Goal: Information Seeking & Learning: Learn about a topic

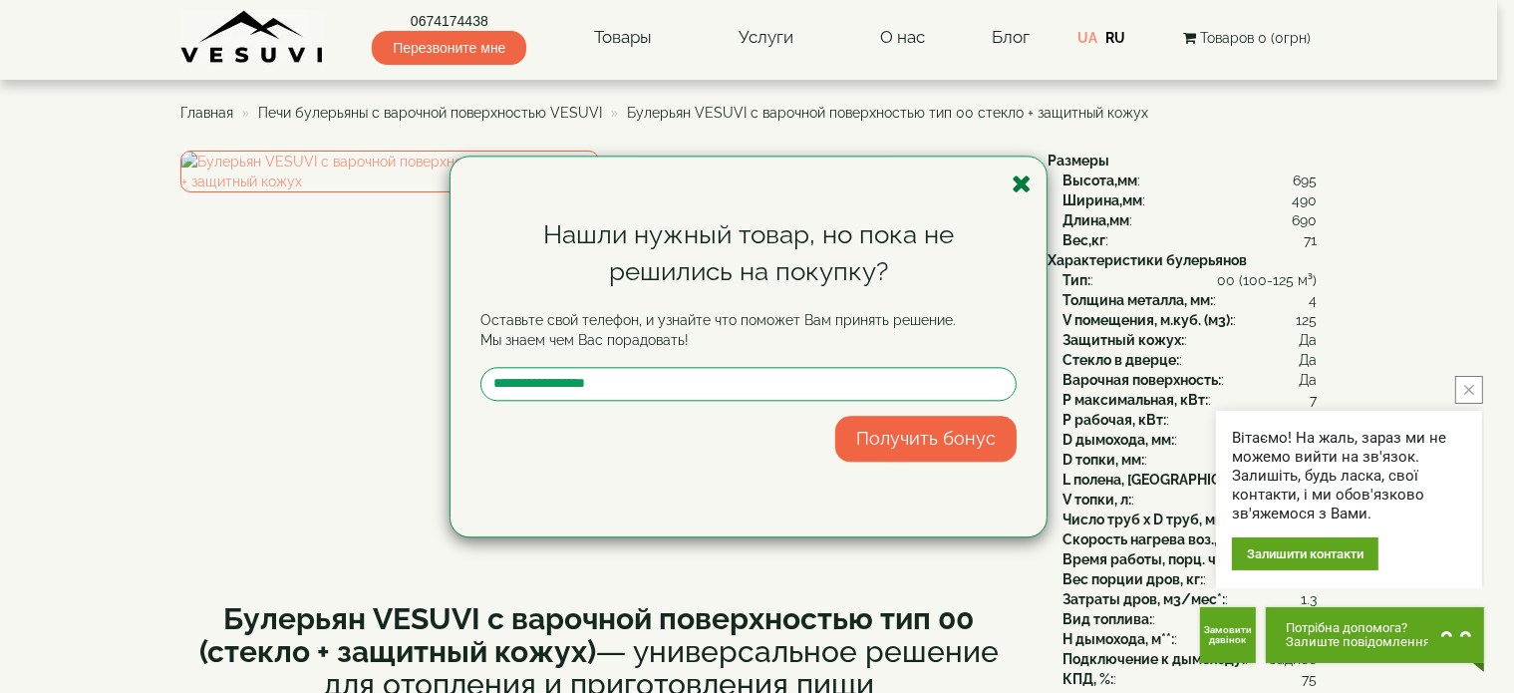
click at [1014, 185] on icon "button" at bounding box center [1022, 183] width 20 height 25
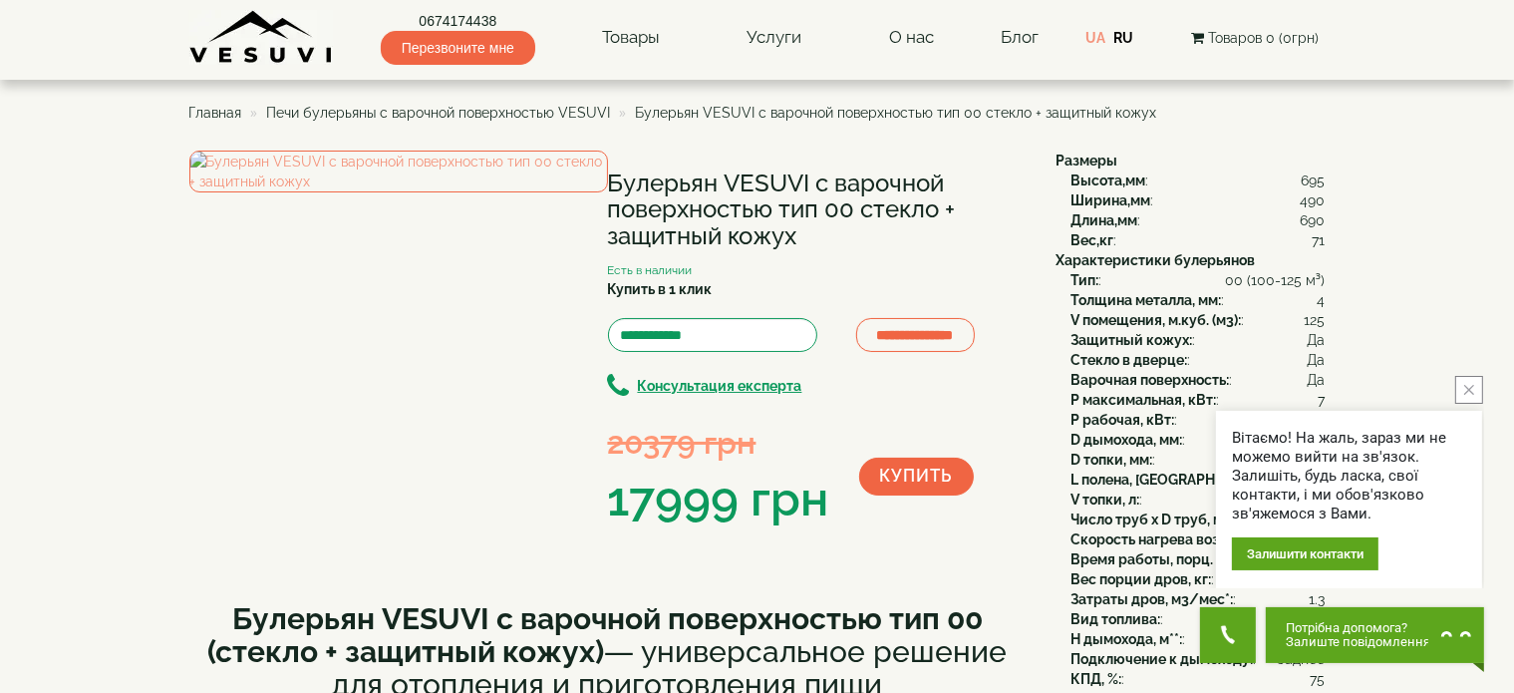
click at [1475, 393] on button "close button" at bounding box center [1469, 390] width 28 height 28
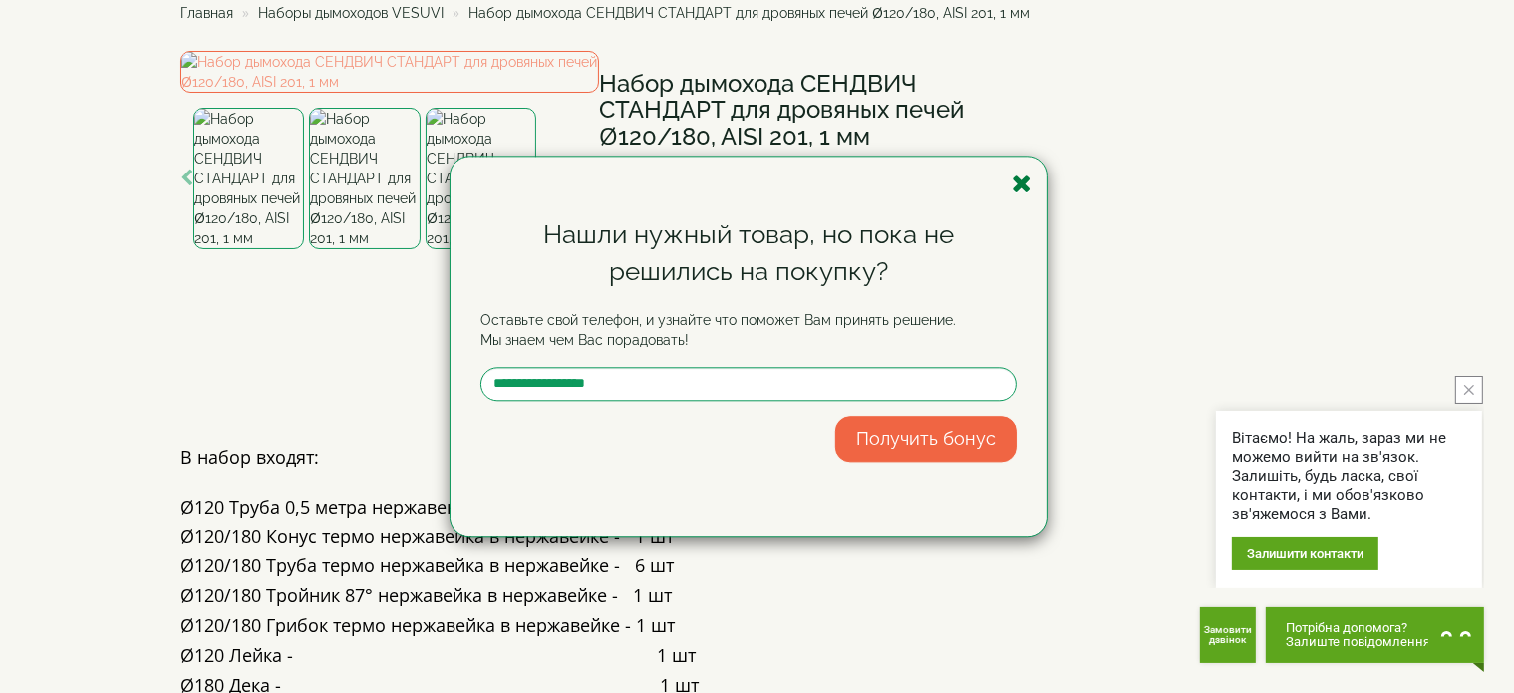
click at [1022, 182] on icon "button" at bounding box center [1022, 183] width 20 height 25
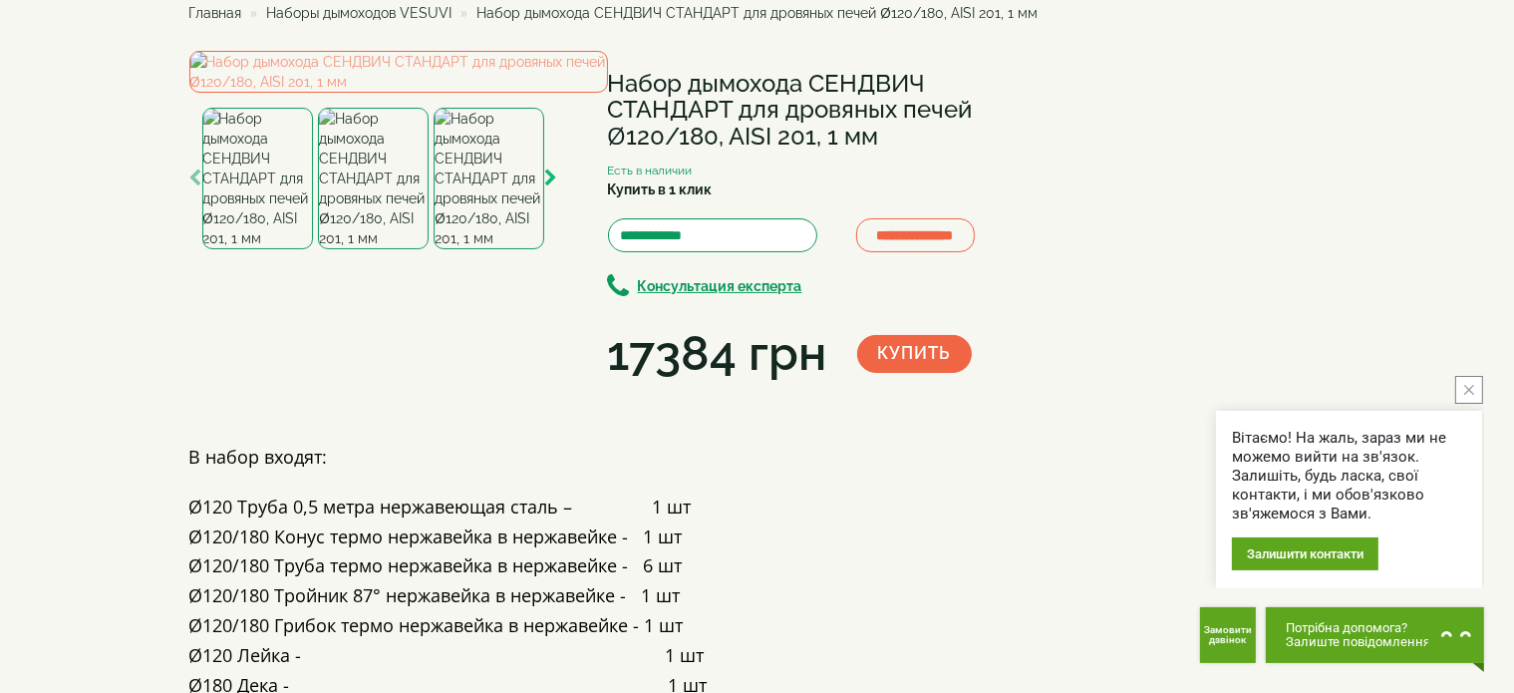
click at [547, 187] on icon "button" at bounding box center [551, 178] width 13 height 18
click at [548, 187] on icon "button" at bounding box center [551, 178] width 13 height 18
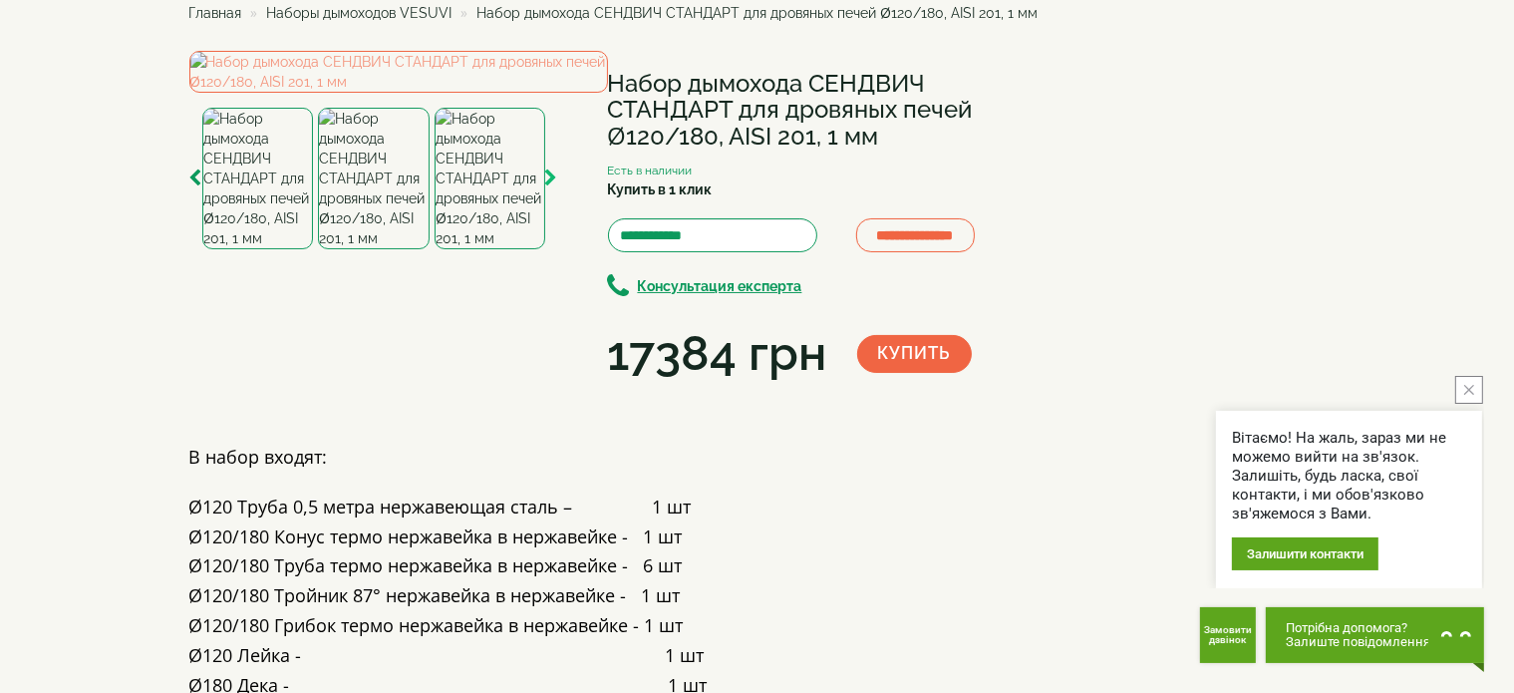
click at [548, 187] on icon "button" at bounding box center [551, 178] width 13 height 18
click at [191, 187] on icon "button" at bounding box center [195, 178] width 13 height 18
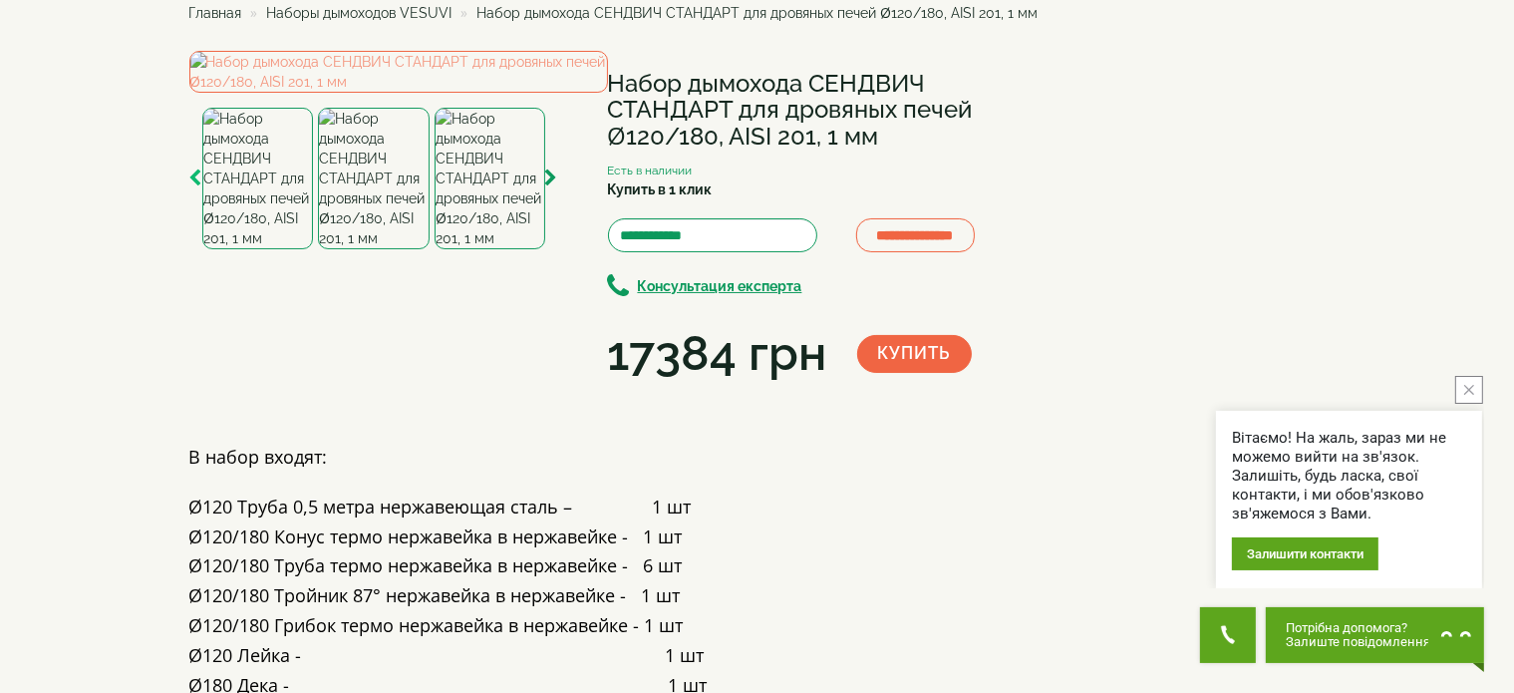
click at [191, 187] on icon "button" at bounding box center [195, 178] width 13 height 18
click at [359, 249] on img at bounding box center [374, 179] width 111 height 142
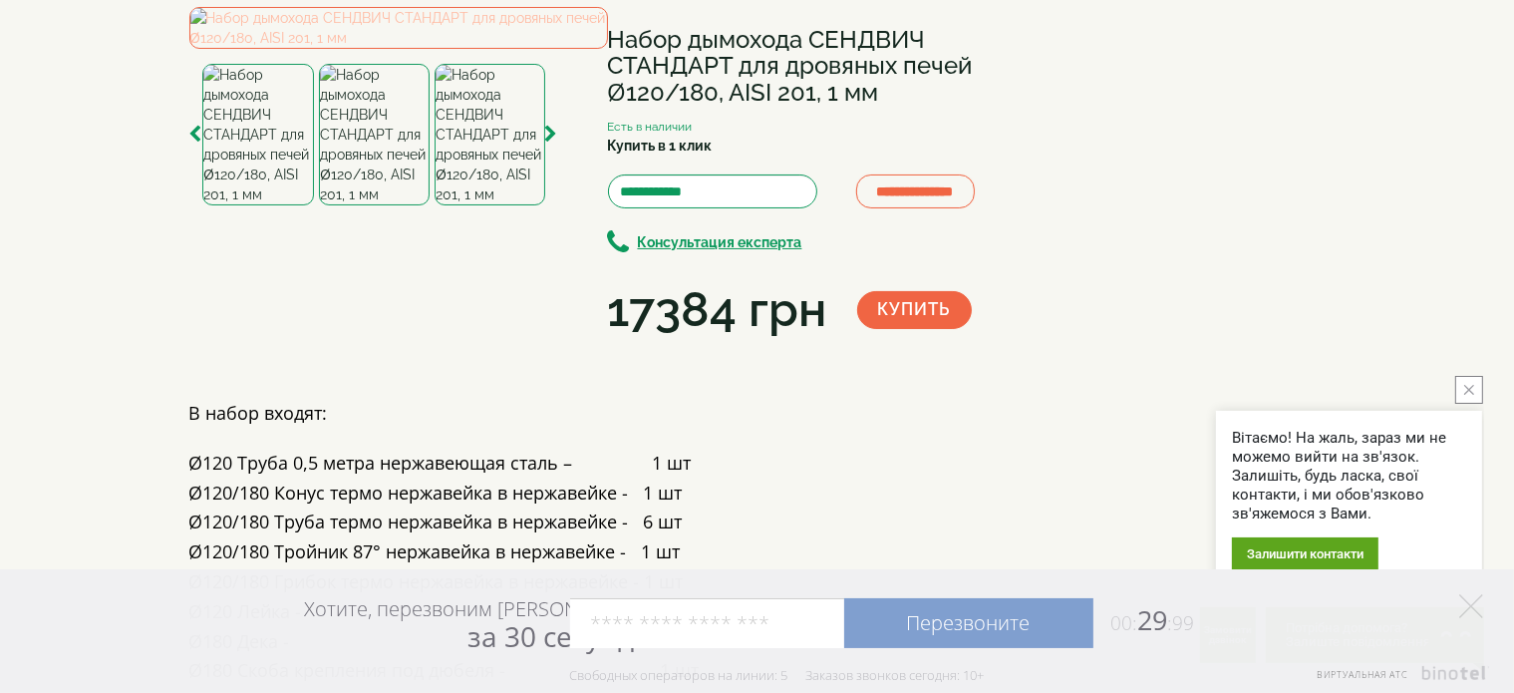
scroll to position [199, 0]
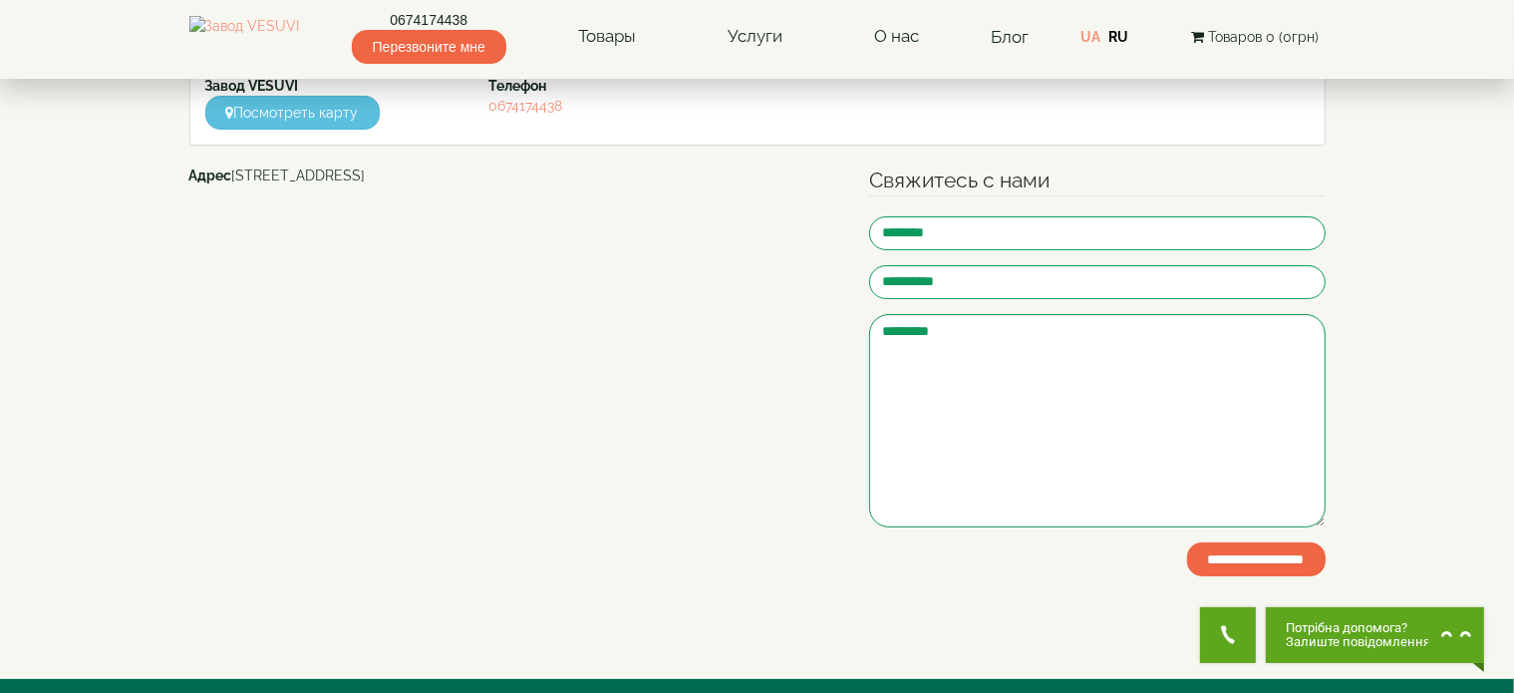
scroll to position [199, 0]
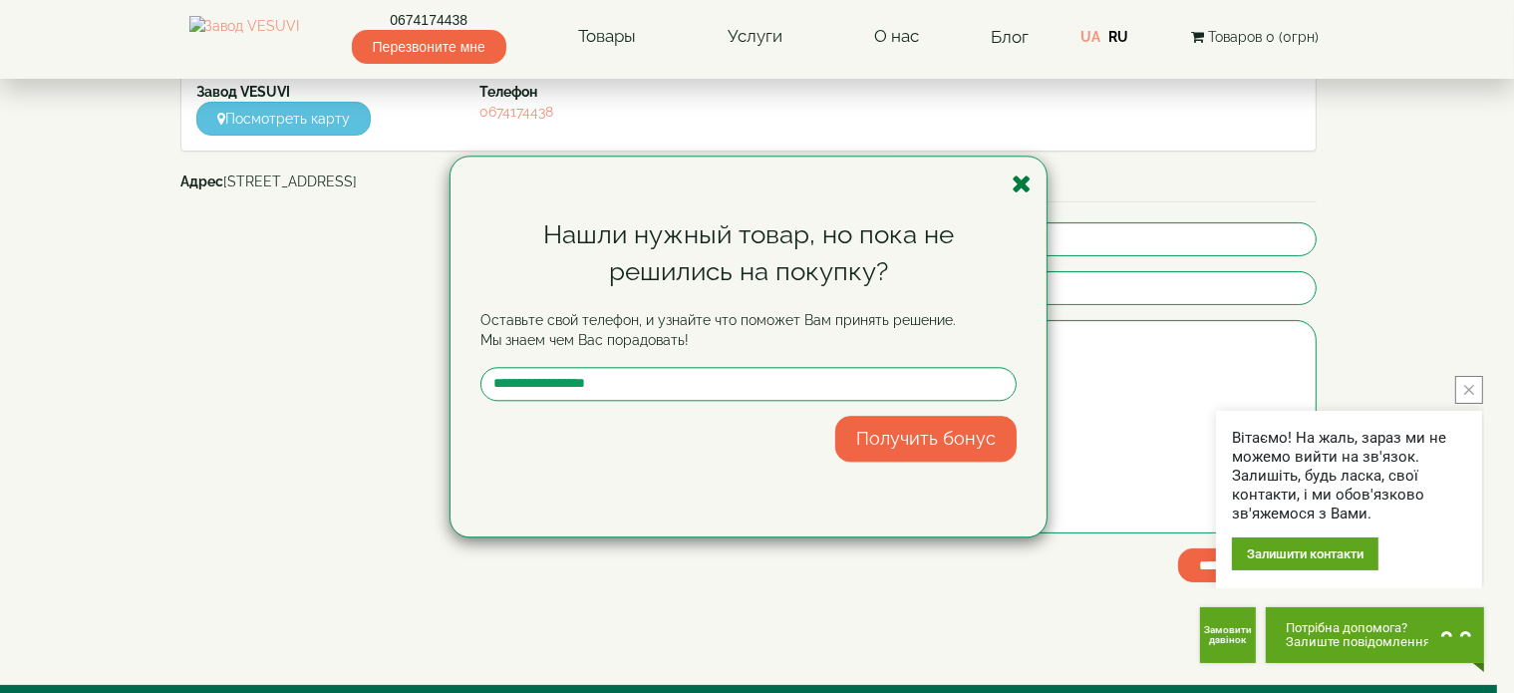
click at [1029, 178] on icon "button" at bounding box center [1022, 183] width 20 height 25
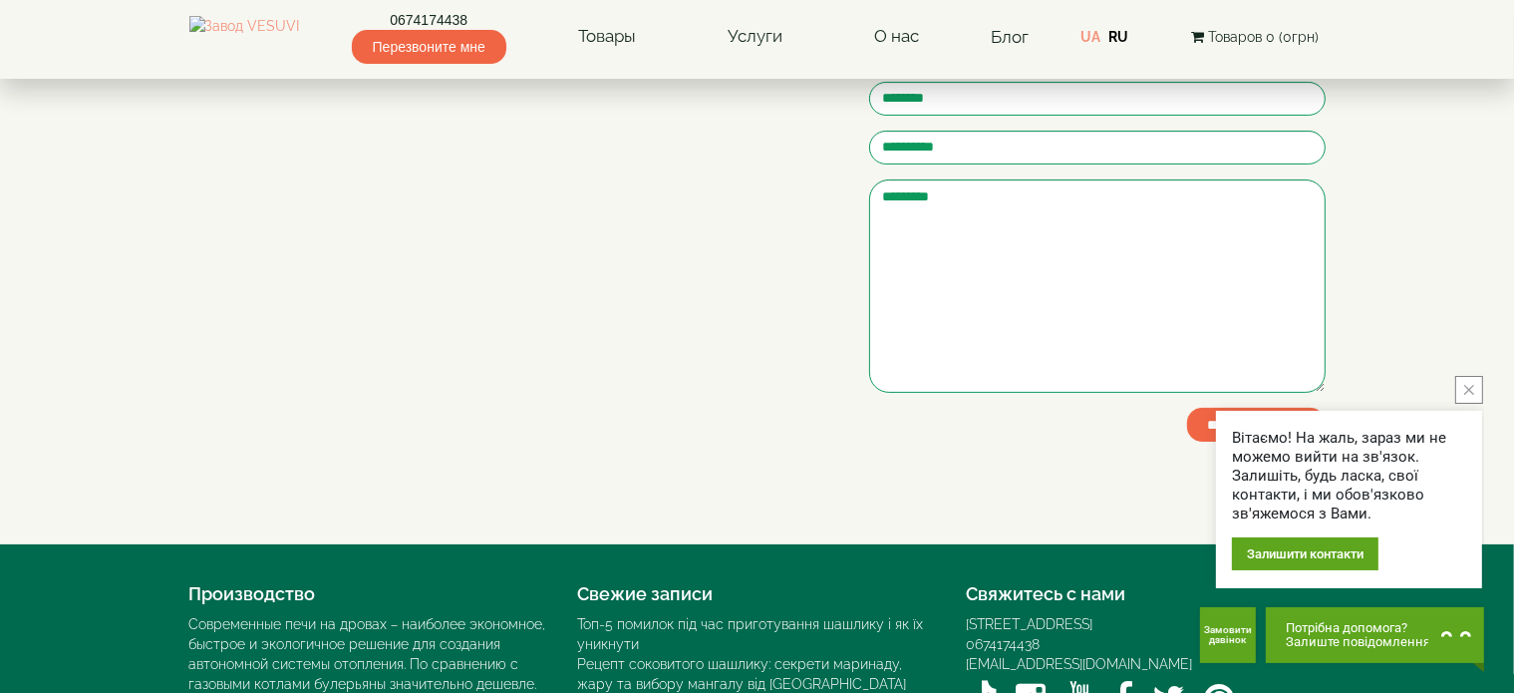
scroll to position [336, 0]
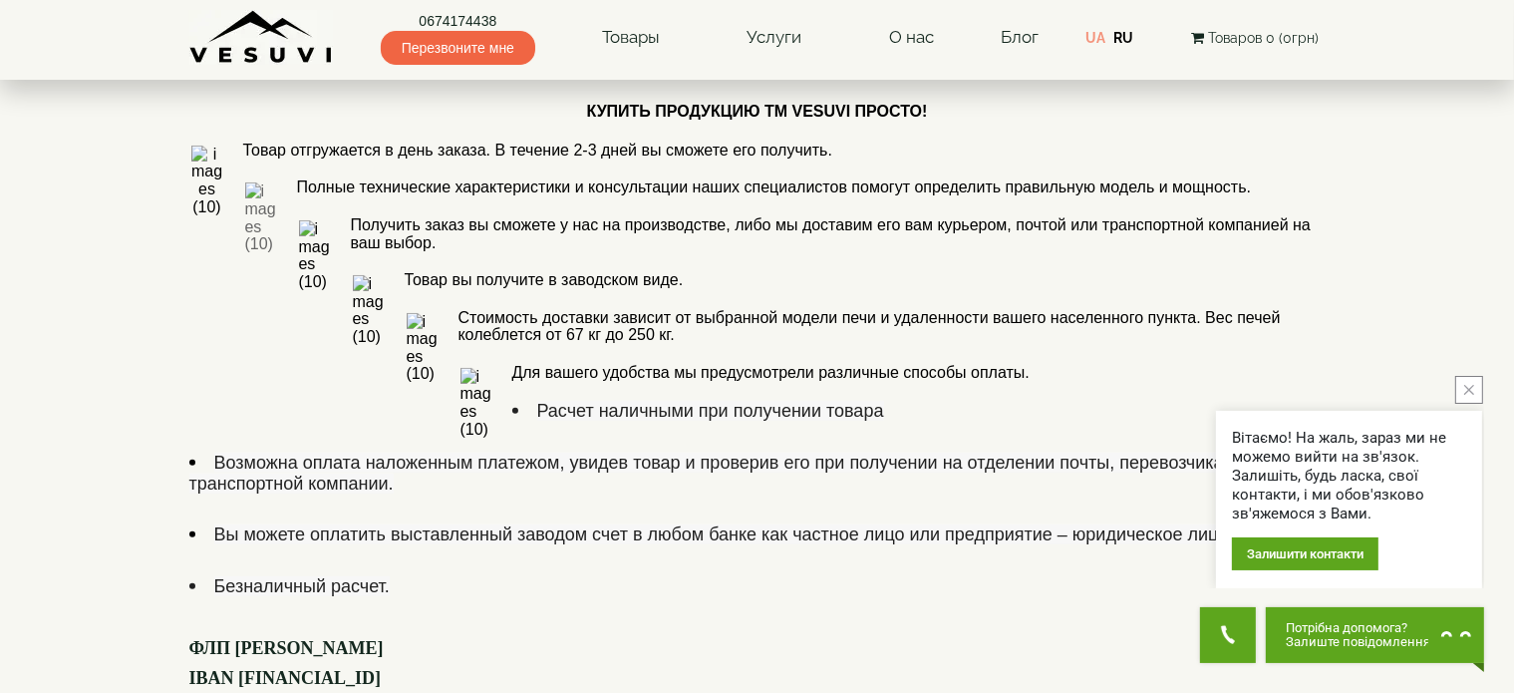
scroll to position [1097, 0]
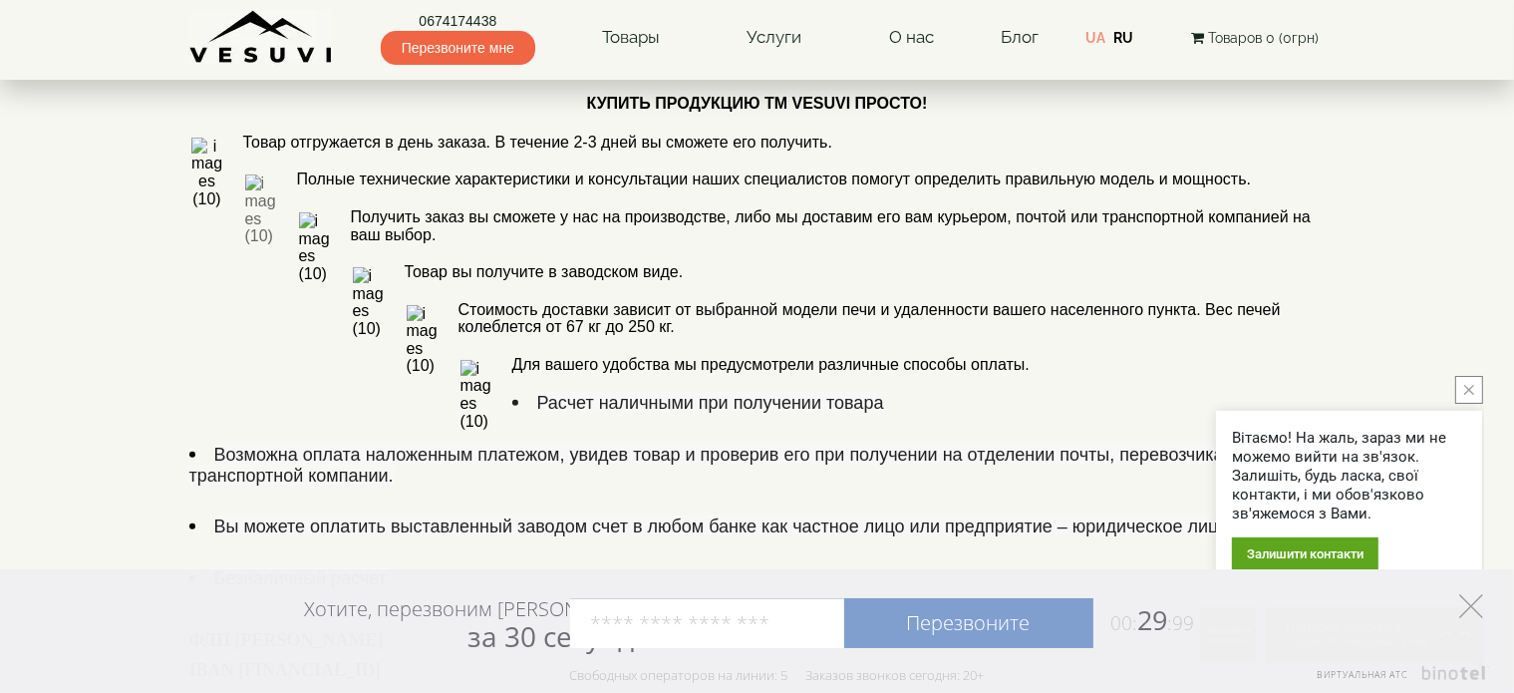
click at [1479, 606] on icon at bounding box center [1471, 606] width 24 height 24
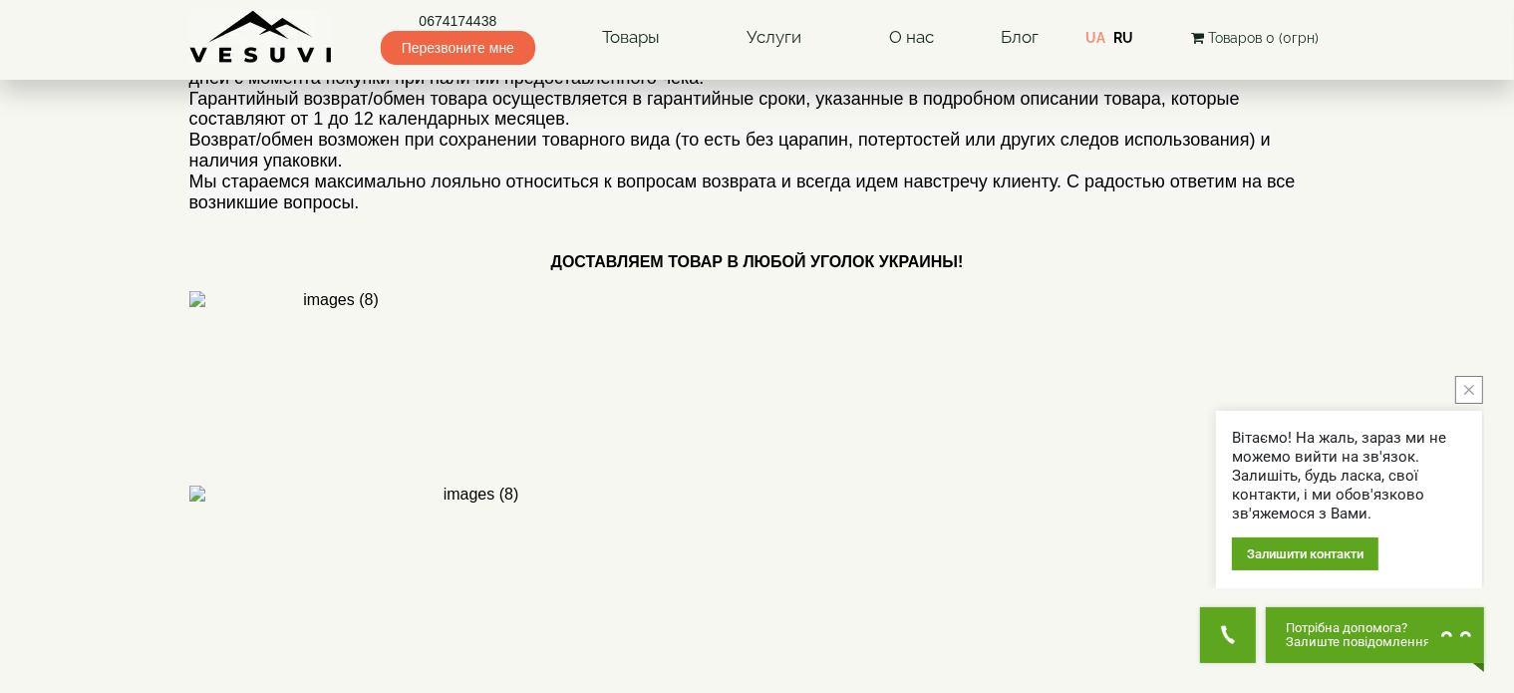
scroll to position [0, 0]
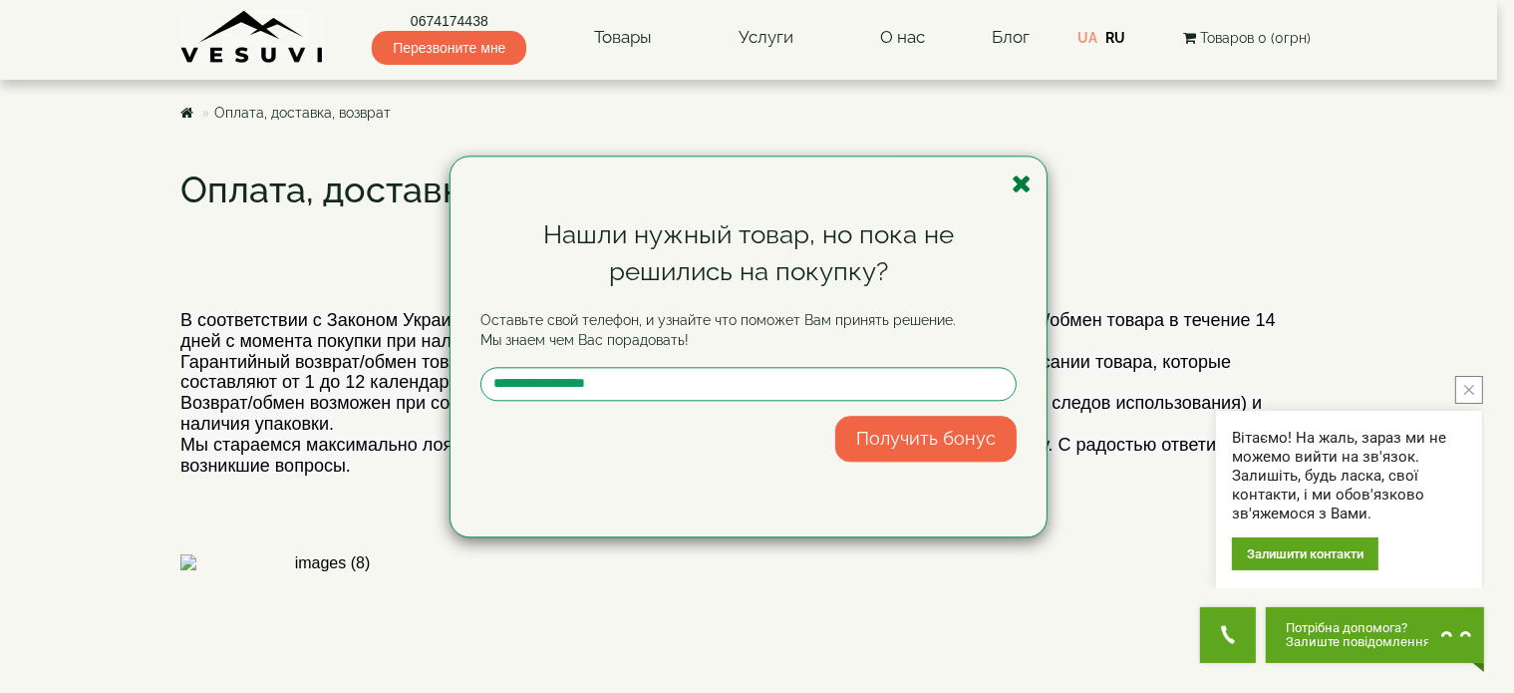
click at [1021, 186] on icon "button" at bounding box center [1022, 183] width 20 height 25
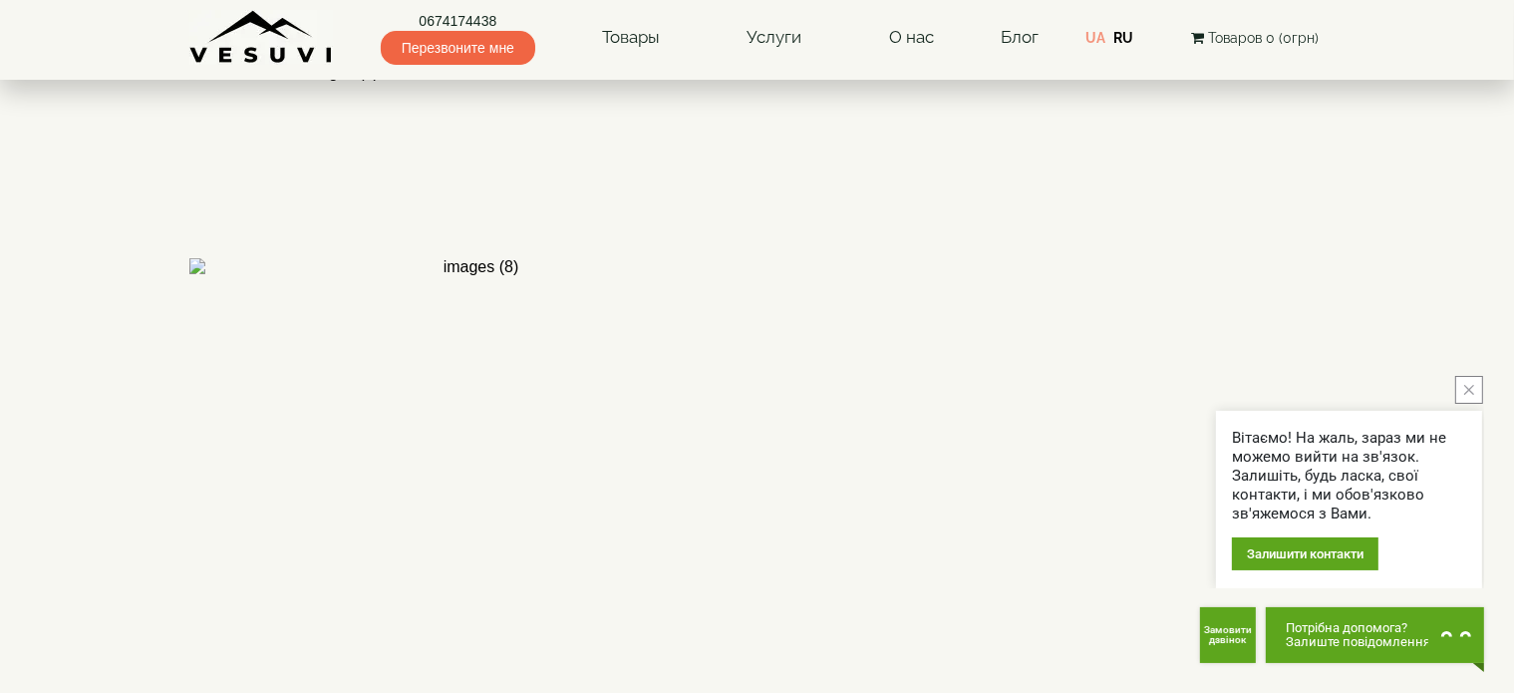
scroll to position [698, 0]
